Goal: Find contact information: Find contact information

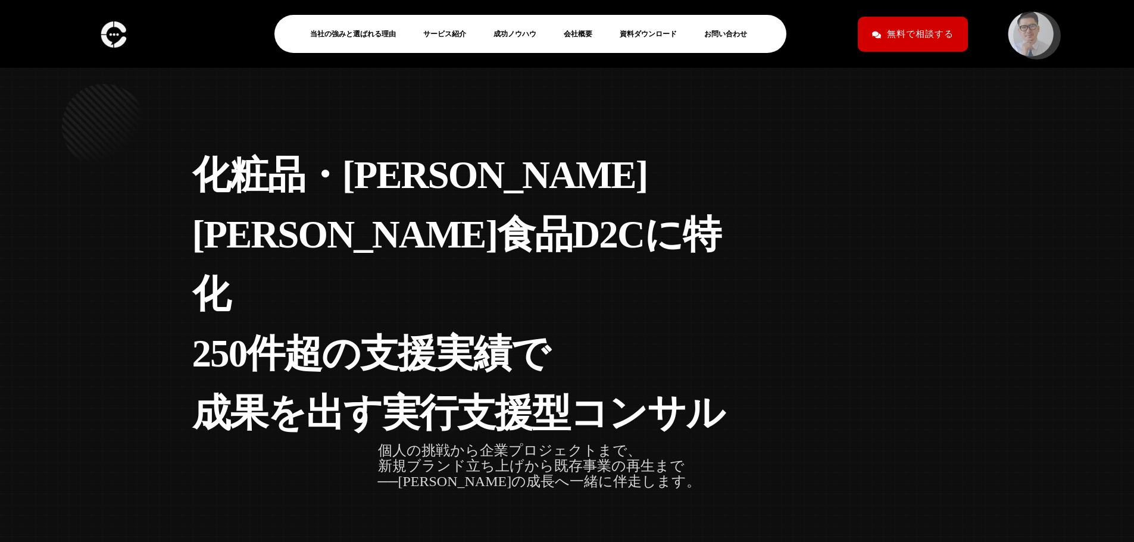
click at [1031, 30] on img at bounding box center [1030, 34] width 49 height 49
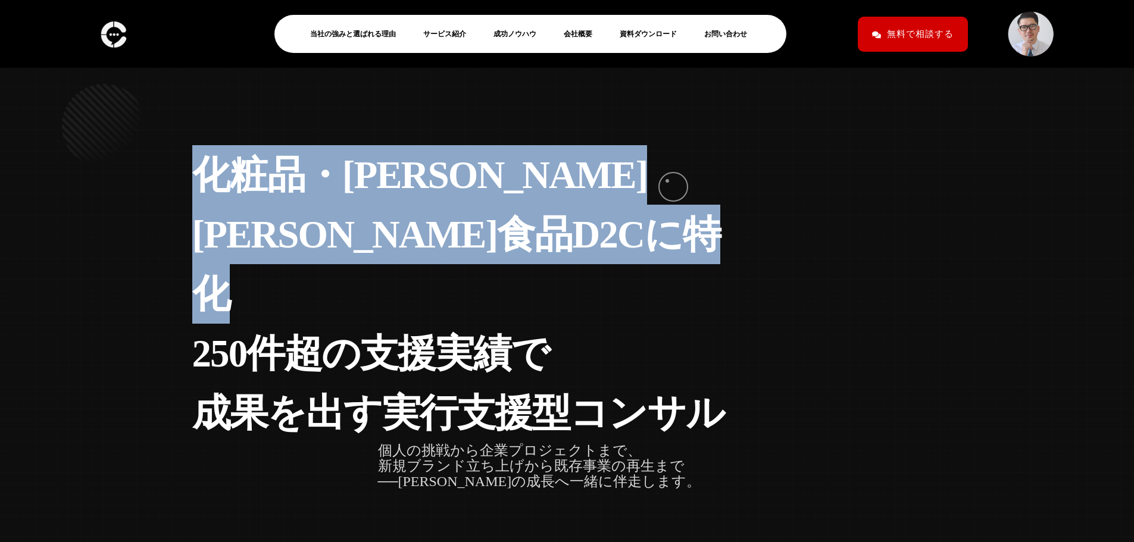
drag, startPoint x: 194, startPoint y: 180, endPoint x: 667, endPoint y: 181, distance: 473.3
click at [667, 181] on h1 "化 粧 品 ・ 健 康 食 品 D 2 C に 特 化 2 5 0 件 超 の 支 援 実 績 で 成 果 を 出 す 実 [PERSON_NAME] 援 型…" at bounding box center [471, 294] width 558 height 298
copy h1 "化 粧 品 ・ 健 康 食 品 D 2 C に 特 化"
click at [575, 40] on link "会社概要" at bounding box center [583, 34] width 38 height 14
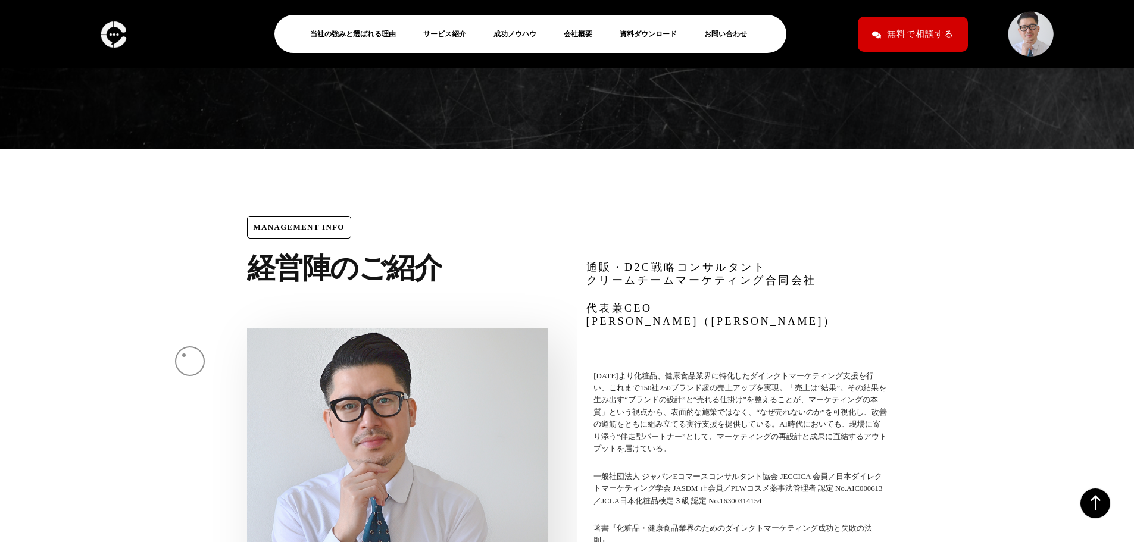
scroll to position [3847, 0]
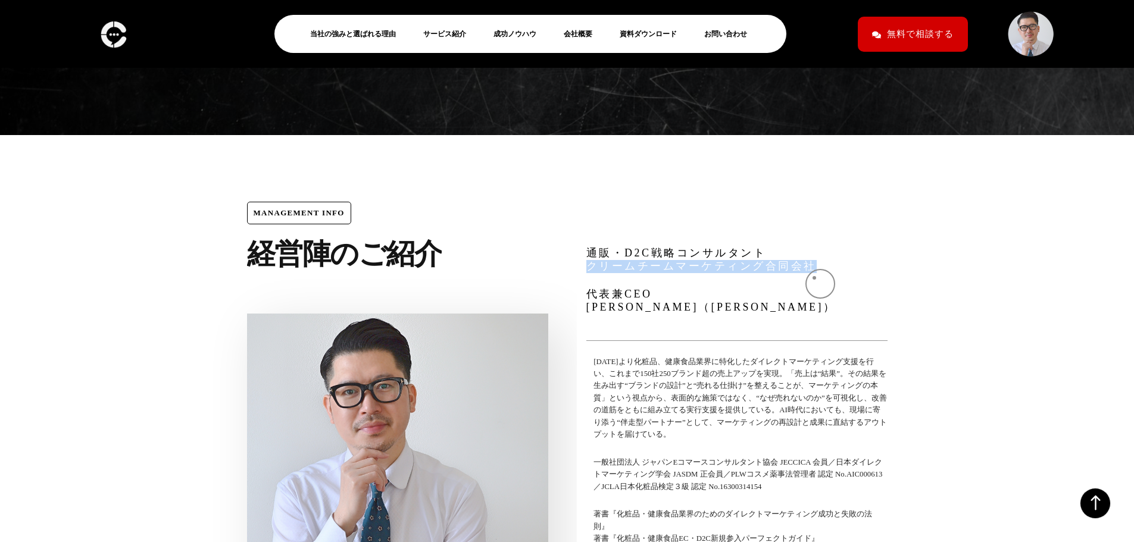
drag, startPoint x: 589, startPoint y: 282, endPoint x: 814, endPoint y: 278, distance: 225.7
click at [814, 273] on p "通販・D2C戦略コンサルタント クリームチームマーケティング合同会社" at bounding box center [731, 260] width 291 height 26
copy p "クリームチームマーケティング合同会社"
click at [127, 27] on img at bounding box center [113, 34] width 33 height 35
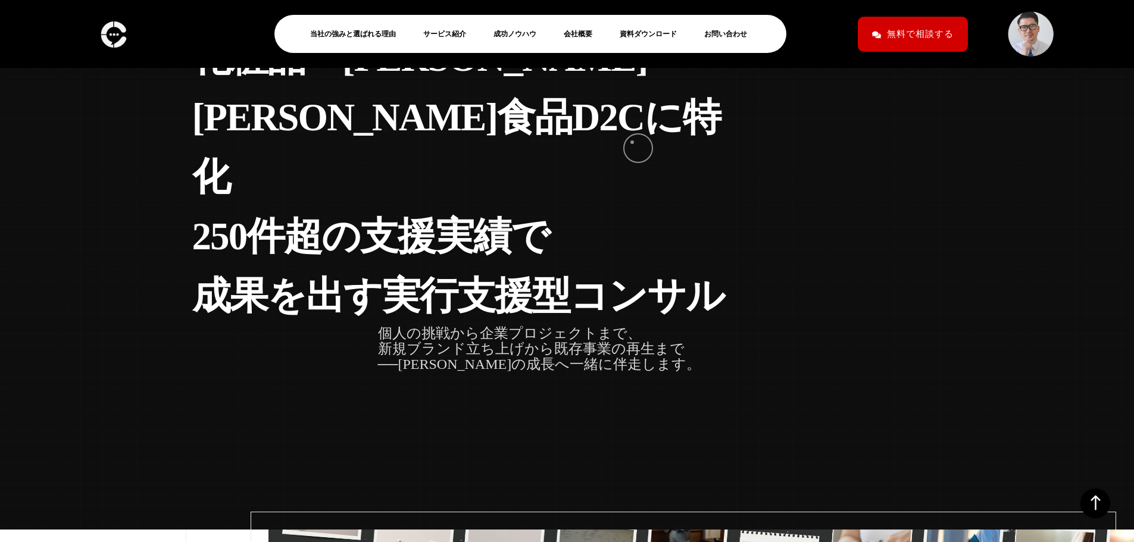
scroll to position [119, 0]
